Goal: Task Accomplishment & Management: Complete application form

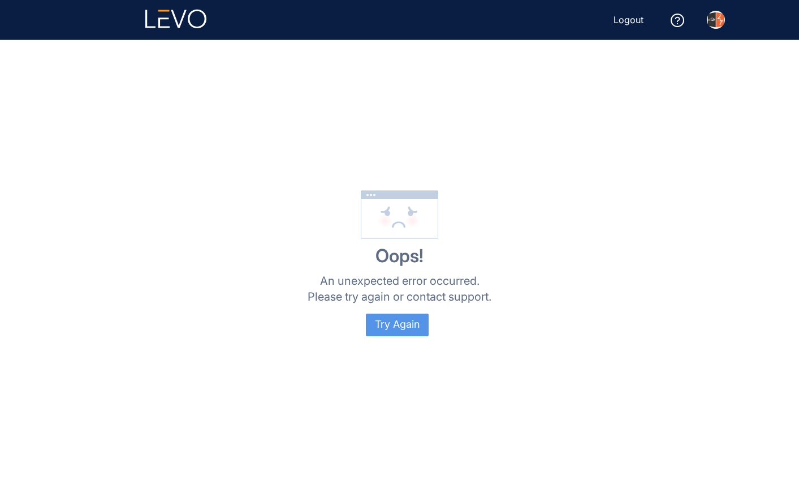
click at [377, 326] on span "Try Again" at bounding box center [397, 325] width 45 height 12
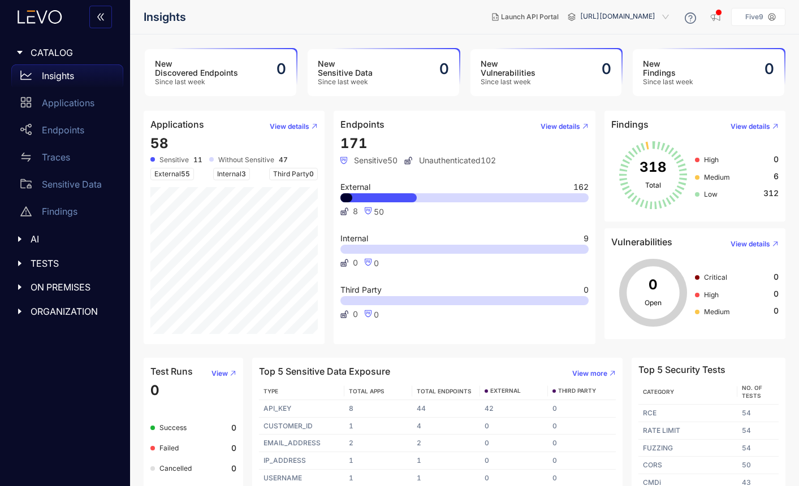
click at [70, 312] on span "ORGANIZATION" at bounding box center [73, 311] width 84 height 10
click at [61, 330] on div "IAM" at bounding box center [67, 334] width 112 height 23
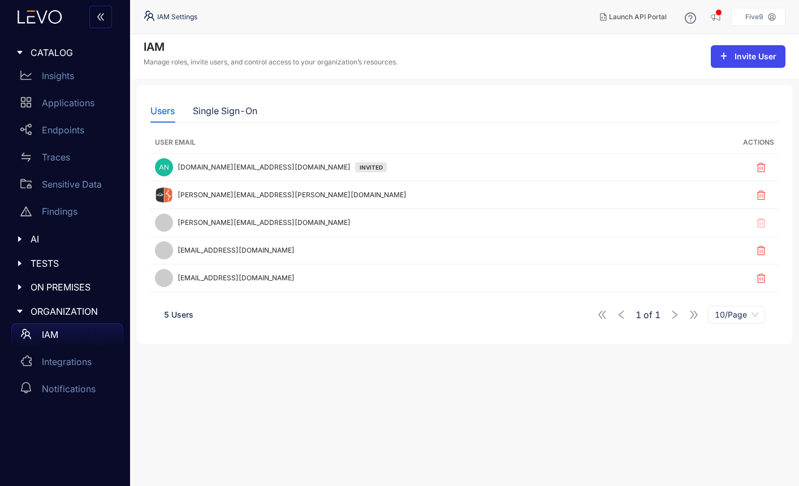
click at [752, 50] on button "Invite User" at bounding box center [748, 56] width 75 height 23
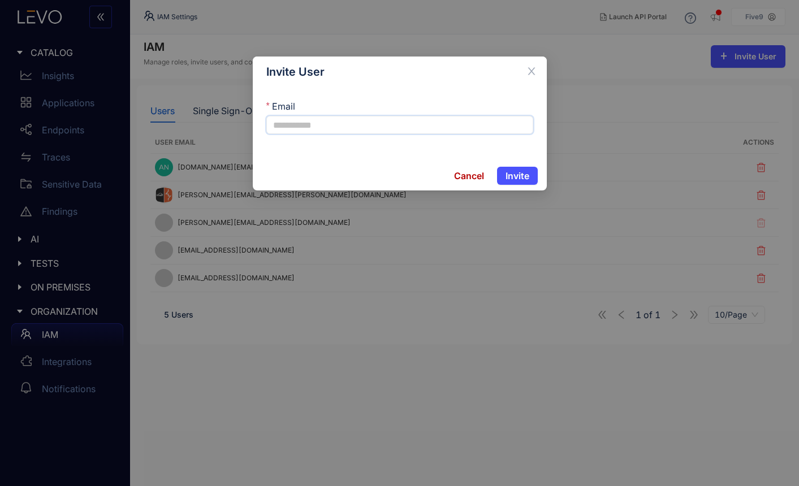
paste input "**********"
type input "**********"
click at [510, 168] on button "Invite" at bounding box center [517, 176] width 41 height 18
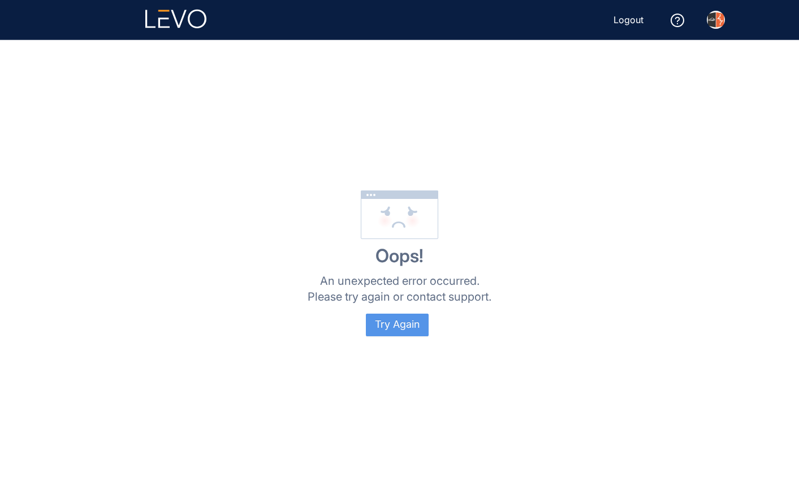
click at [395, 324] on span "Try Again" at bounding box center [397, 325] width 45 height 12
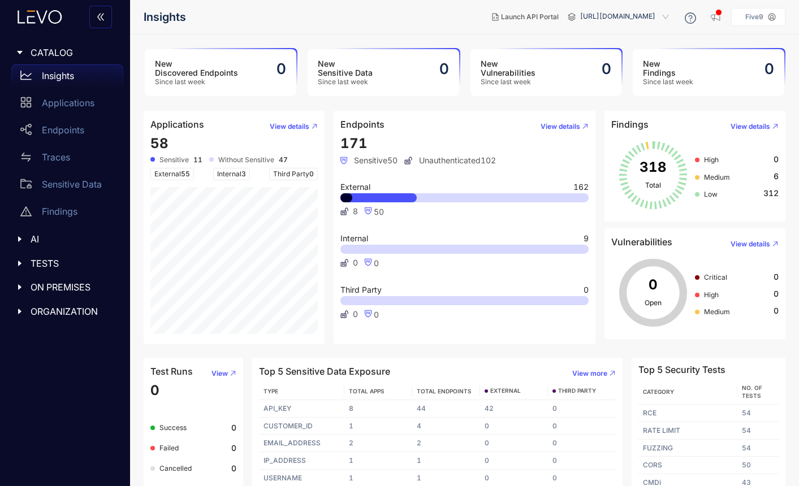
click at [56, 315] on span "ORGANIZATION" at bounding box center [73, 311] width 84 height 10
click at [57, 337] on p "IAM" at bounding box center [50, 335] width 16 height 10
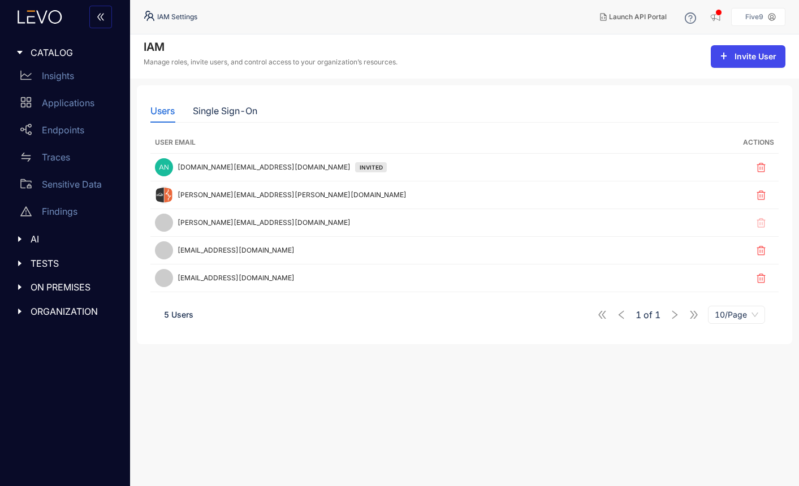
click at [738, 54] on span "Invite User" at bounding box center [755, 56] width 42 height 9
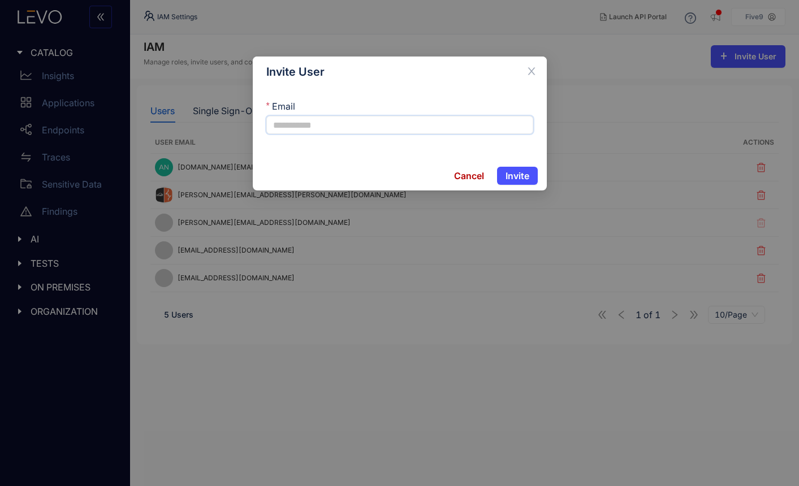
paste input "**********"
drag, startPoint x: 295, startPoint y: 123, endPoint x: 233, endPoint y: 120, distance: 62.3
click at [233, 120] on div "**********" at bounding box center [399, 243] width 799 height 486
type input "**********"
click at [522, 175] on span "Invite" at bounding box center [517, 176] width 24 height 10
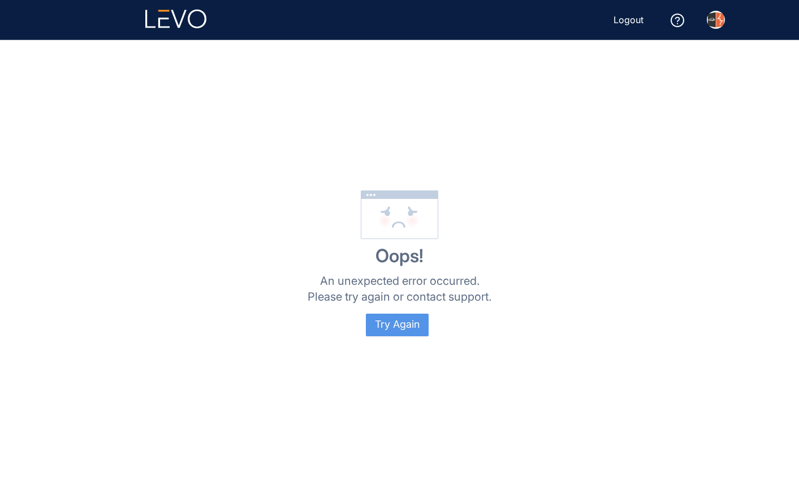
click at [426, 314] on button "Try Again" at bounding box center [397, 325] width 63 height 23
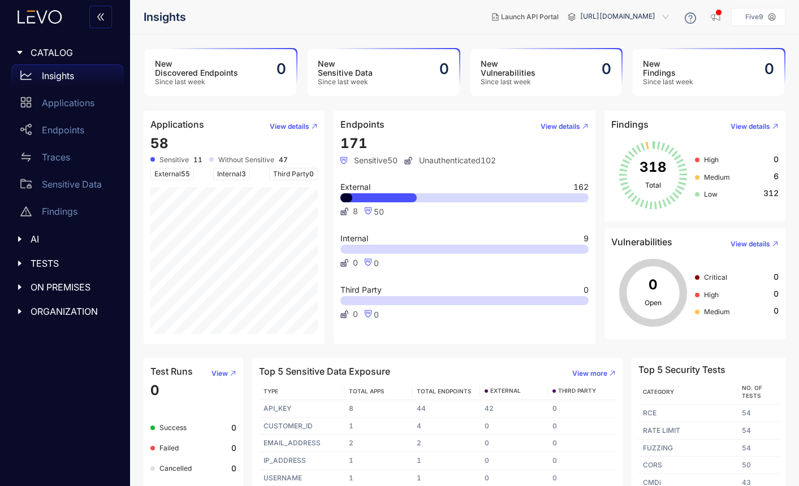
click at [61, 318] on div "ORGANIZATION" at bounding box center [65, 312] width 116 height 24
click at [67, 330] on div "IAM" at bounding box center [67, 334] width 112 height 23
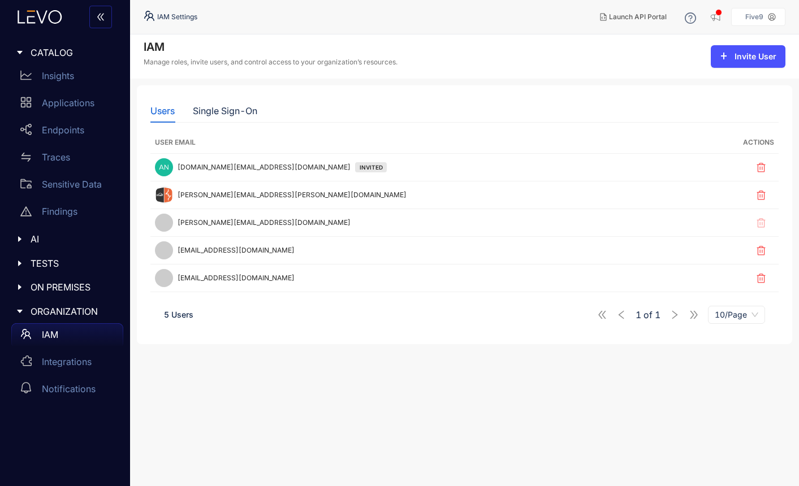
click at [696, 109] on div "Users Single Sign-On" at bounding box center [464, 111] width 628 height 24
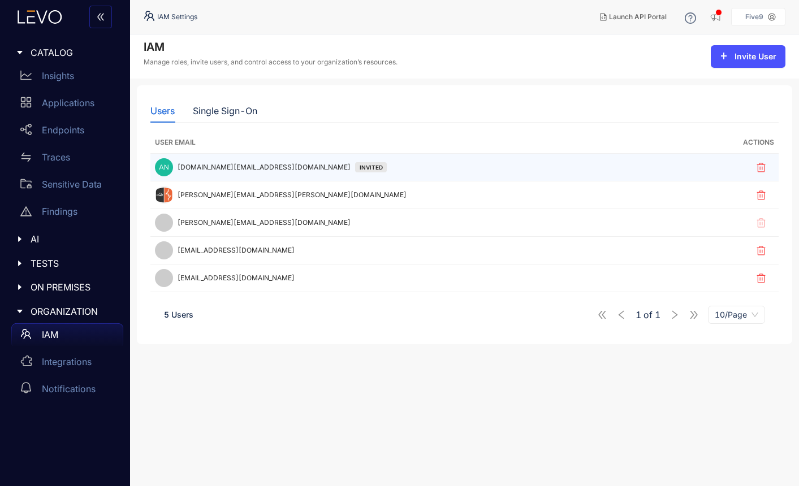
click at [358, 155] on td "andrew.ford@levo.ai INVITED" at bounding box center [422, 168] width 544 height 28
click at [761, 165] on icon "button" at bounding box center [761, 167] width 8 height 9
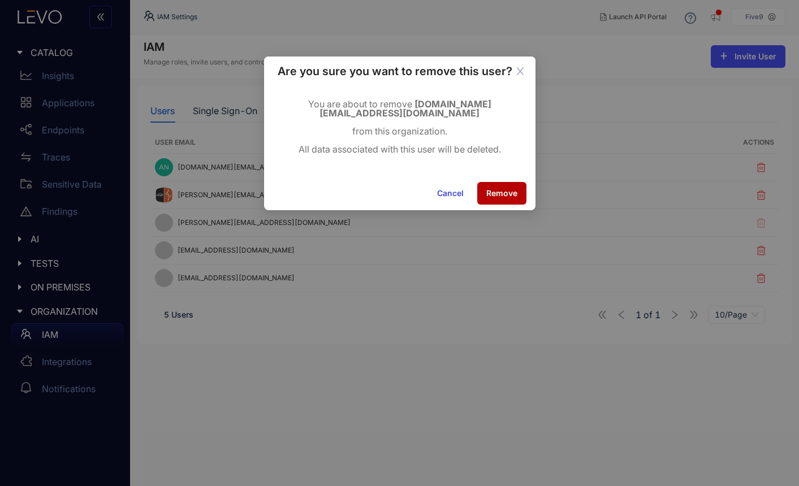
click at [453, 189] on span "Cancel" at bounding box center [450, 193] width 27 height 9
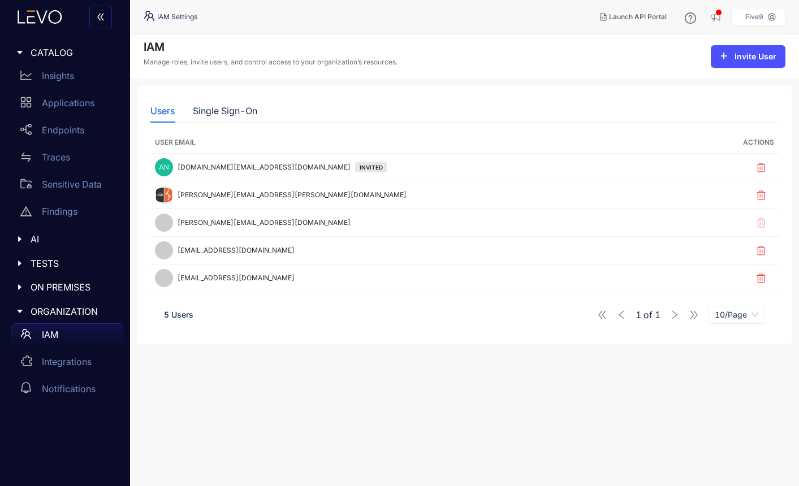
click at [763, 17] on p "Five9" at bounding box center [754, 17] width 18 height 8
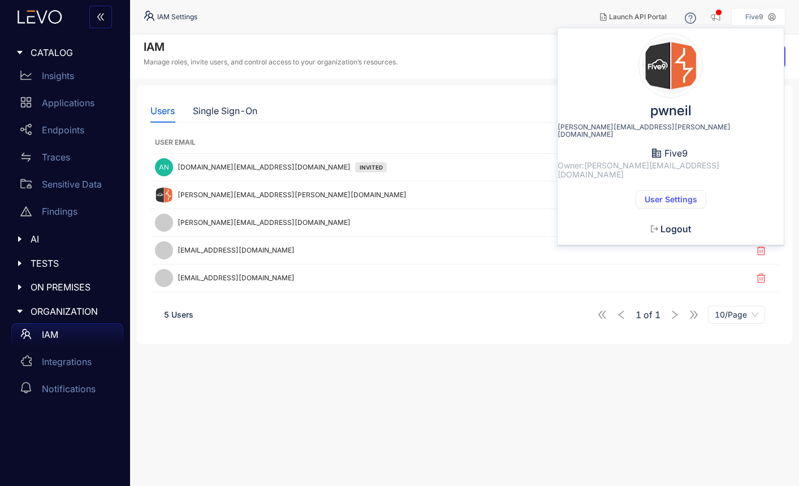
click at [672, 224] on span "Logout" at bounding box center [675, 229] width 31 height 10
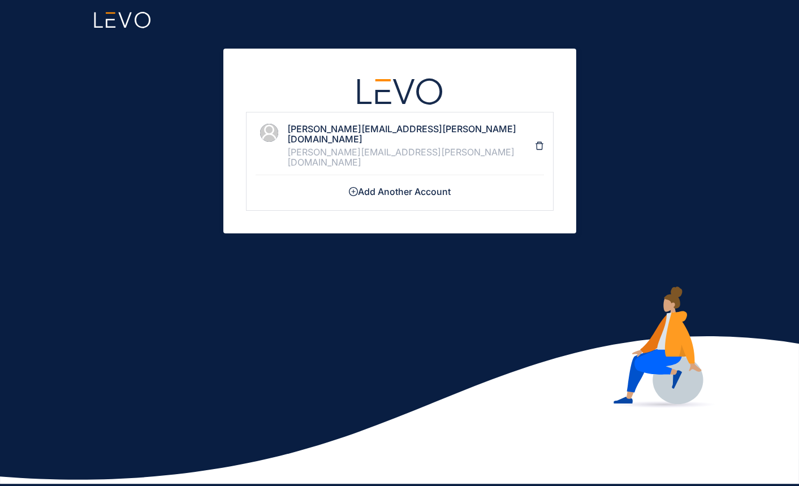
click at [315, 132] on h4 "[PERSON_NAME][EMAIL_ADDRESS][PERSON_NAME][DOMAIN_NAME]" at bounding box center [411, 134] width 248 height 21
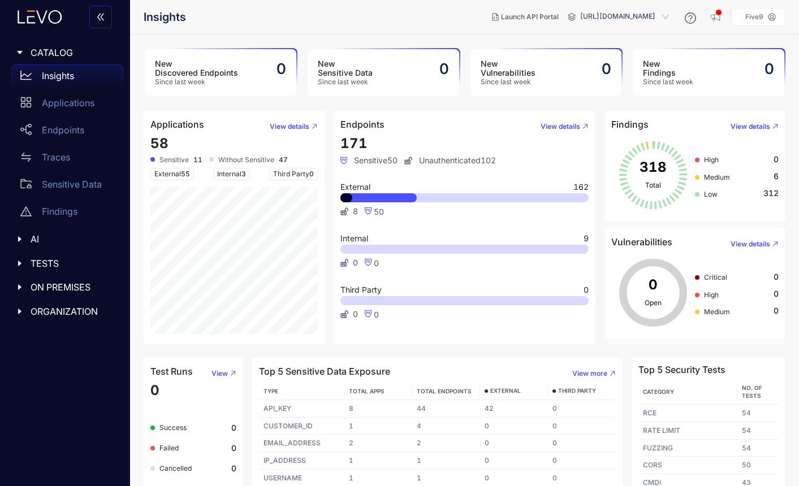
click at [765, 18] on div "Five9" at bounding box center [754, 17] width 27 height 8
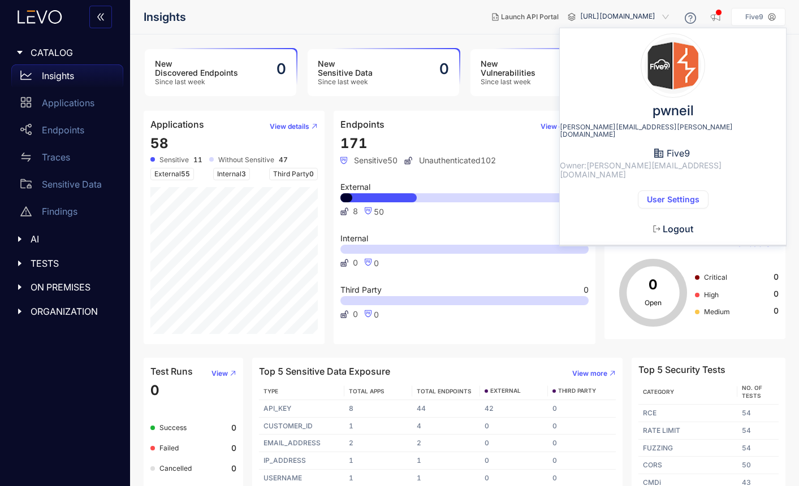
click at [678, 148] on span "Five9" at bounding box center [678, 153] width 23 height 10
click at [677, 195] on span "User Settings" at bounding box center [673, 199] width 53 height 9
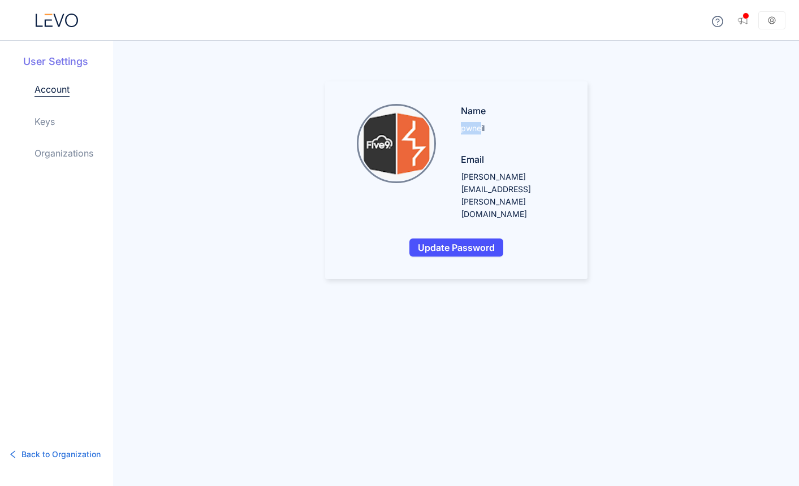
click at [481, 134] on div "Name pwneil" at bounding box center [513, 119] width 104 height 31
click at [508, 131] on p "pwneil" at bounding box center [513, 128] width 104 height 12
click at [771, 16] on icon at bounding box center [772, 20] width 8 height 8
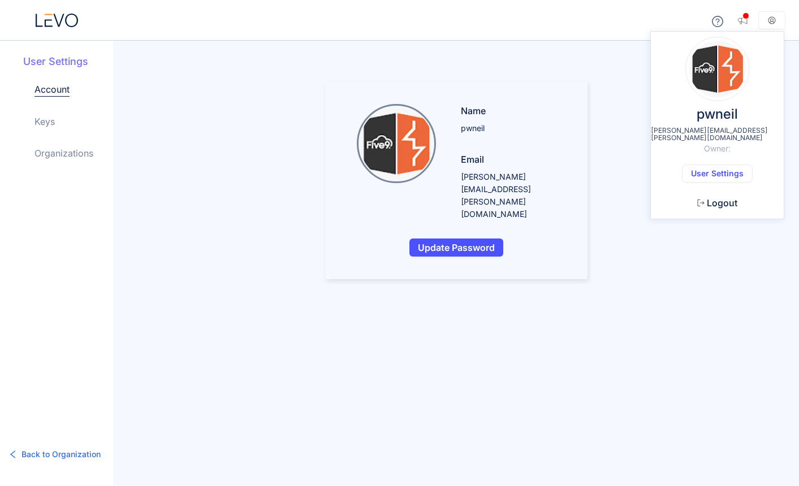
click at [719, 194] on button "Logout" at bounding box center [717, 203] width 58 height 18
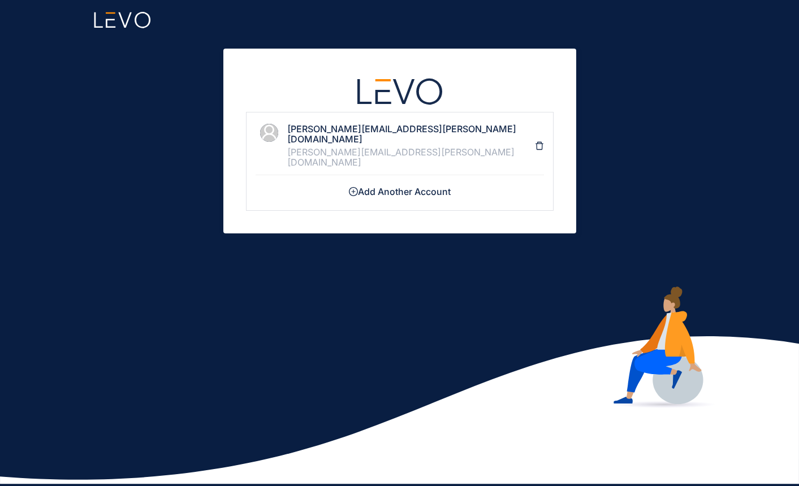
click at [328, 130] on h4 "paul.oneil@five9.com" at bounding box center [411, 134] width 248 height 21
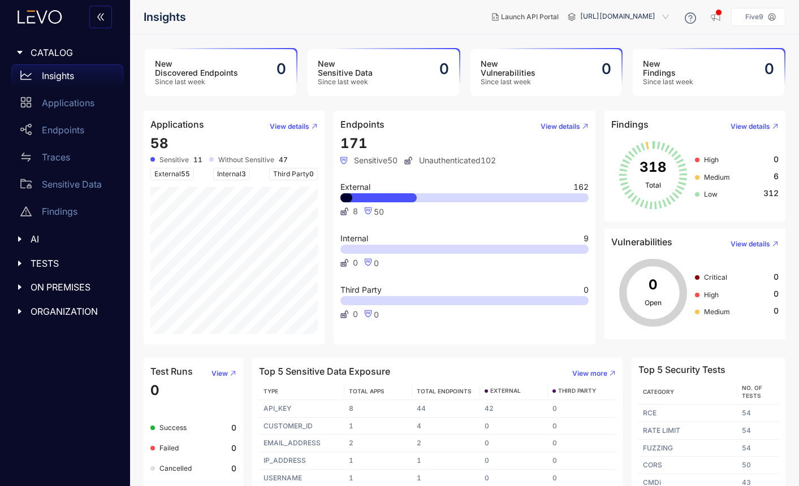
click at [759, 15] on p "Five9" at bounding box center [754, 17] width 18 height 8
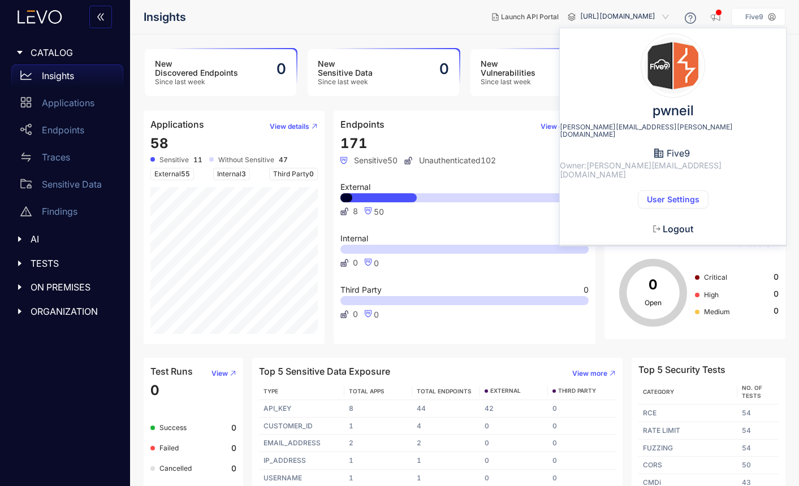
click at [796, 9] on div "Insights Launch API Portal [URL][DOMAIN_NAME] Five9 pwneil [PERSON_NAME][EMAIL_…" at bounding box center [464, 17] width 669 height 34
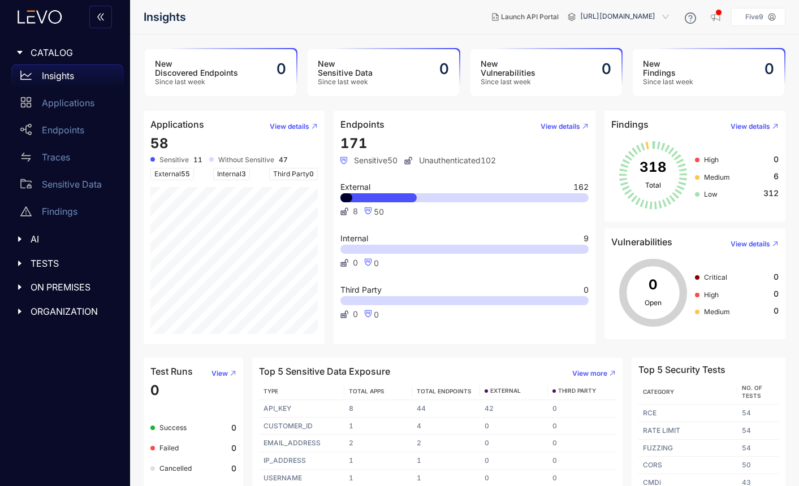
click at [64, 313] on span "ORGANIZATION" at bounding box center [73, 311] width 84 height 10
click at [54, 332] on p "IAM" at bounding box center [50, 335] width 16 height 10
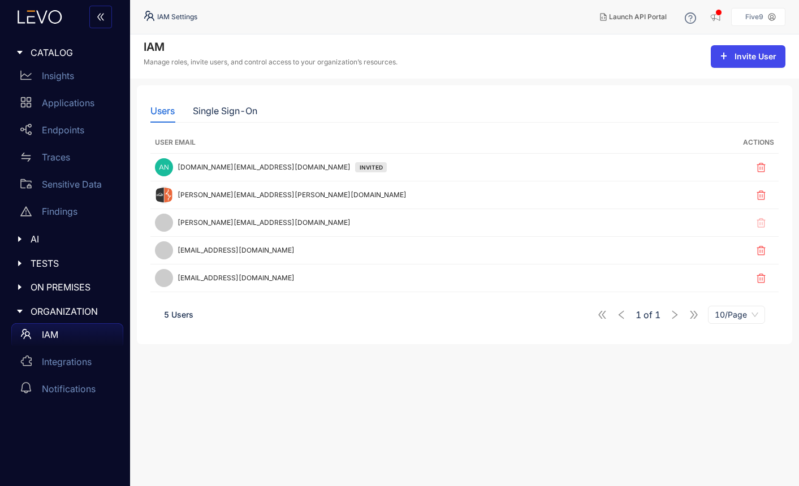
click at [752, 58] on span "Invite User" at bounding box center [755, 56] width 42 height 9
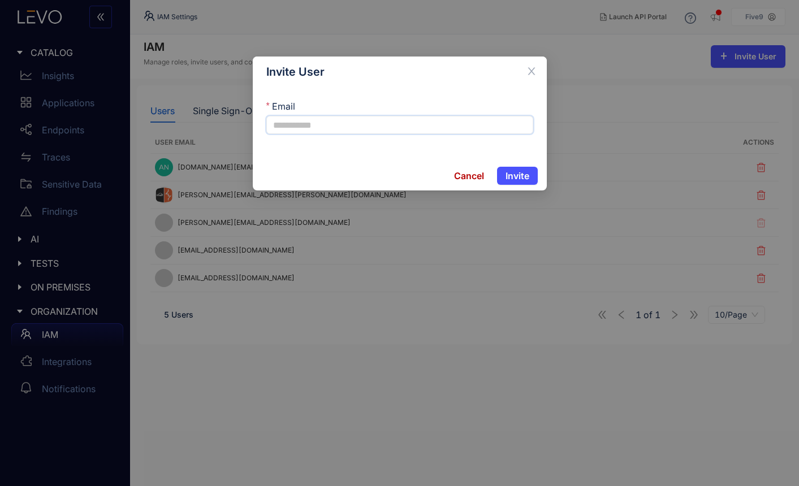
click at [354, 124] on input "Email" at bounding box center [399, 125] width 267 height 18
type input "**********"
click at [519, 178] on span "Invite" at bounding box center [517, 176] width 24 height 10
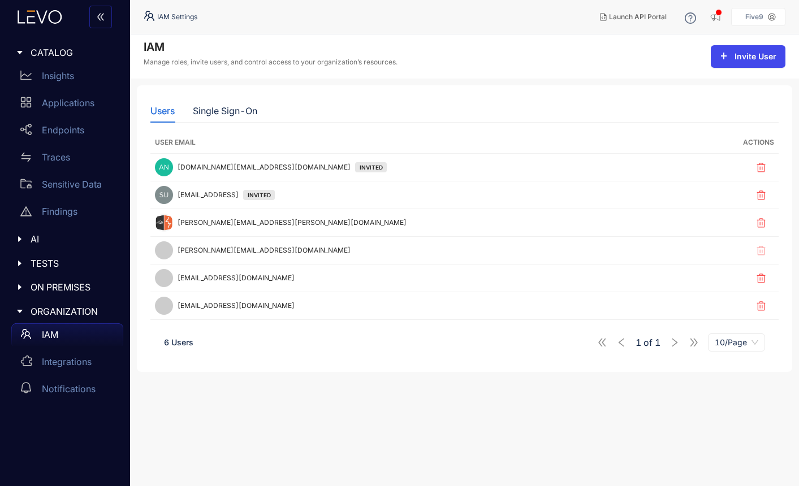
click at [757, 60] on span "Invite User" at bounding box center [755, 56] width 42 height 9
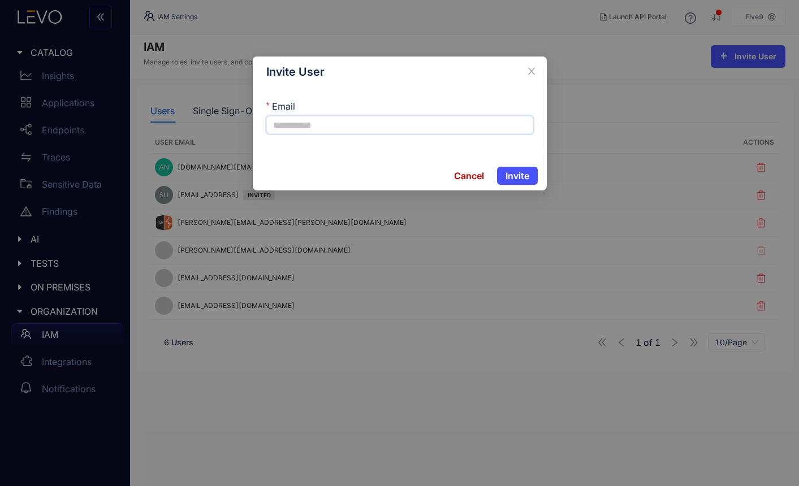
paste input "**********"
type input "**********"
click at [510, 168] on button "Invite" at bounding box center [517, 176] width 41 height 18
